Goal: Task Accomplishment & Management: Manage account settings

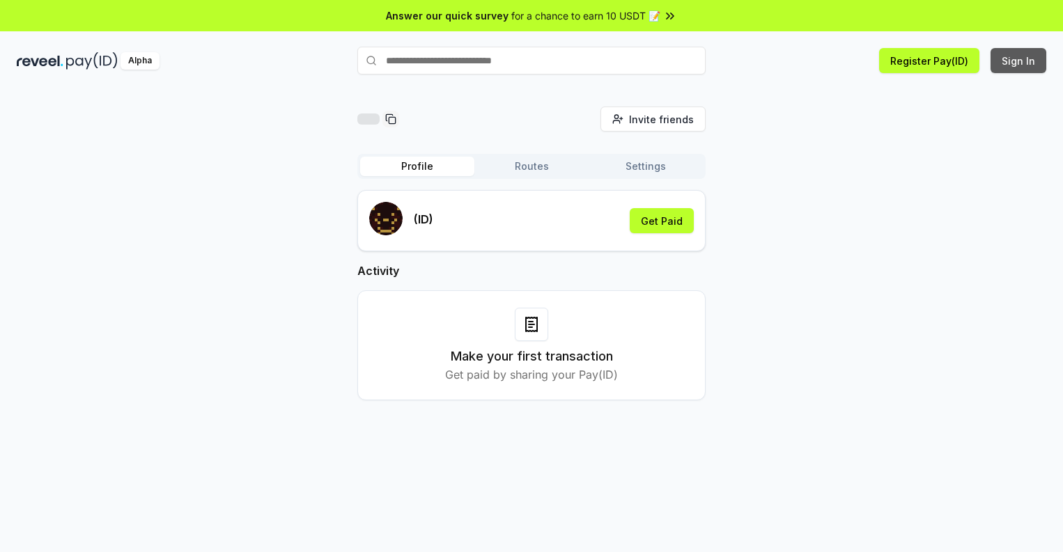
click at [1019, 61] on button "Sign In" at bounding box center [1019, 60] width 56 height 25
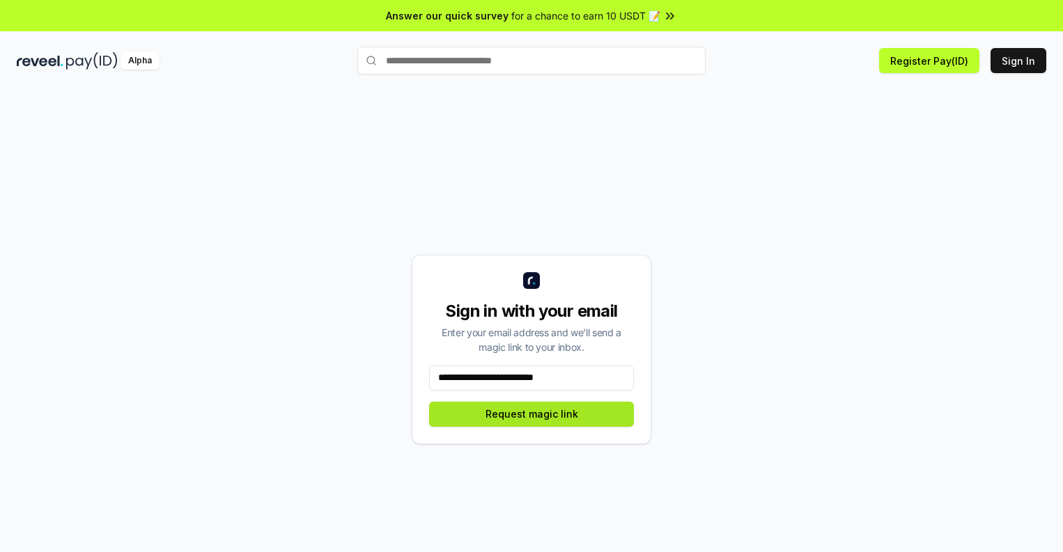
type input "**********"
click at [531, 414] on button "Request magic link" at bounding box center [531, 414] width 205 height 25
